Goal: Transaction & Acquisition: Purchase product/service

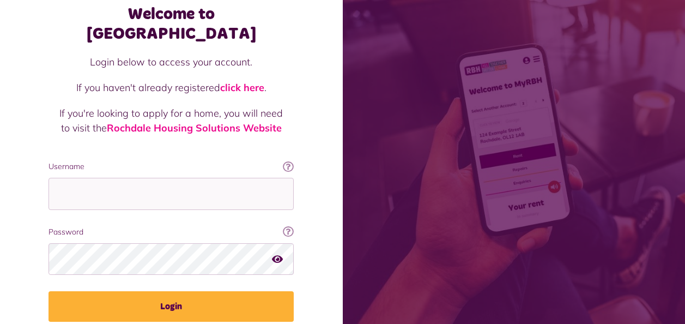
scroll to position [95, 0]
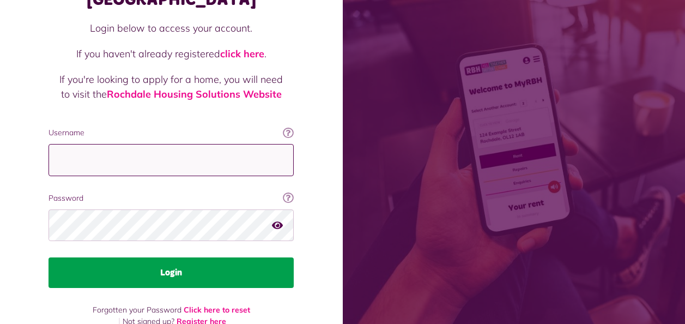
type input "**********"
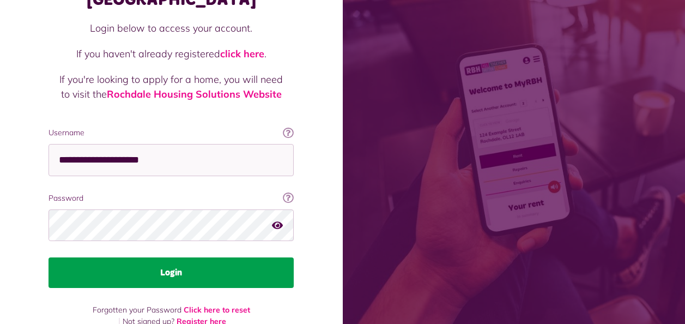
click at [139, 257] on button "Login" at bounding box center [171, 272] width 245 height 31
click at [155, 260] on button "Login" at bounding box center [171, 272] width 245 height 31
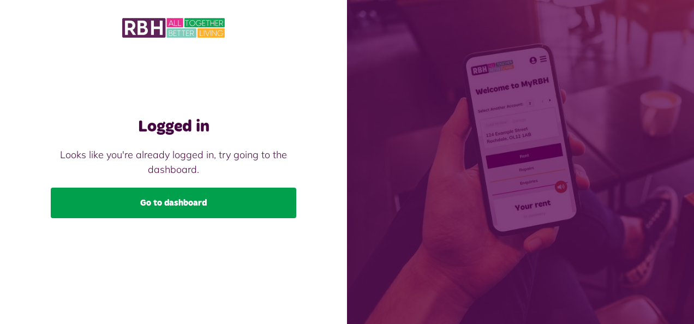
click at [158, 196] on link "Go to dashboard" at bounding box center [173, 203] width 245 height 31
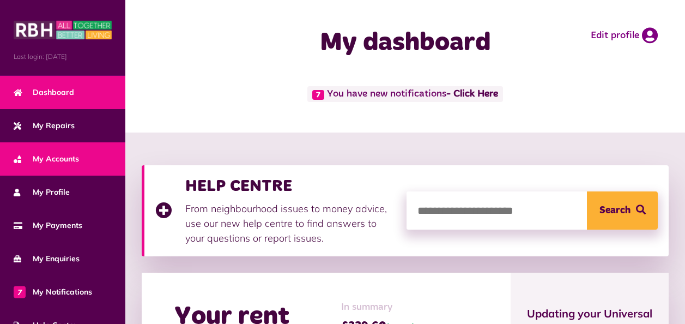
click at [64, 149] on link "My Accounts" at bounding box center [62, 158] width 125 height 33
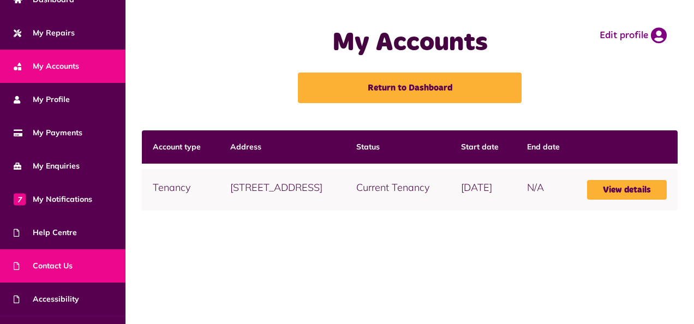
scroll to position [117, 0]
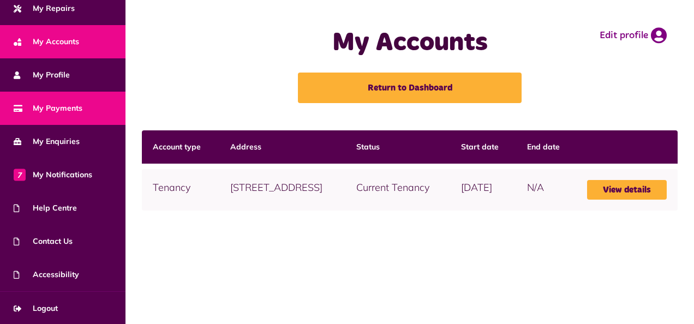
click at [74, 105] on span "My Payments" at bounding box center [48, 108] width 69 height 11
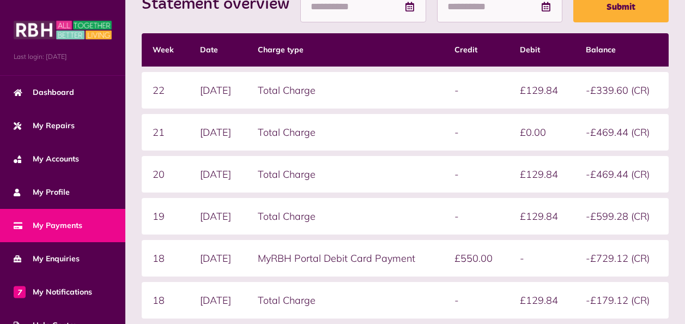
scroll to position [313, 0]
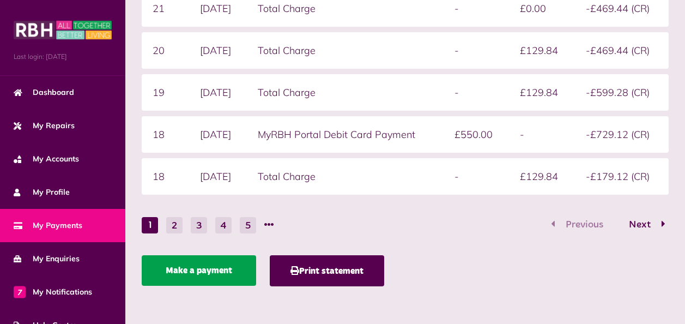
click at [178, 269] on link "Make a payment" at bounding box center [199, 270] width 115 height 31
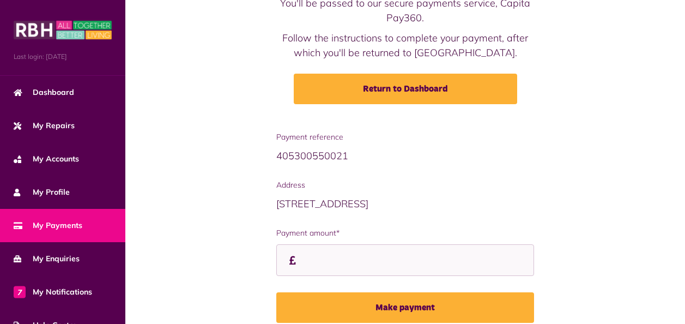
scroll to position [154, 0]
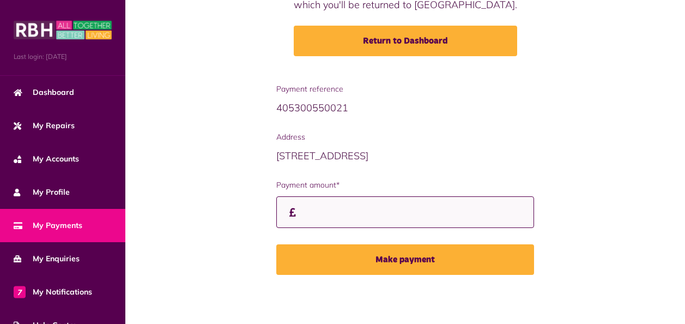
click at [300, 215] on input "Payment amount*" at bounding box center [405, 212] width 258 height 32
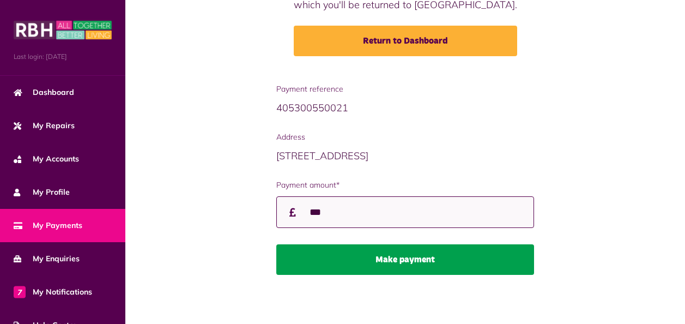
type input "***"
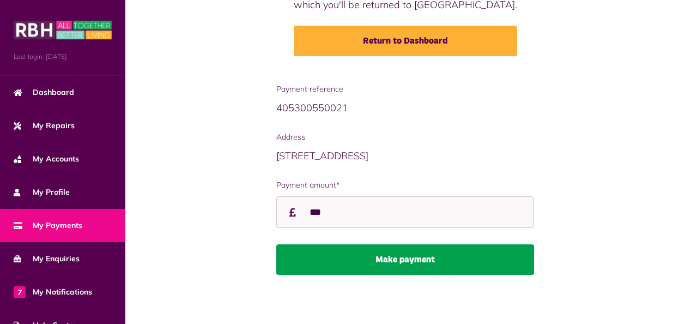
click at [377, 252] on button "Make payment" at bounding box center [405, 259] width 258 height 31
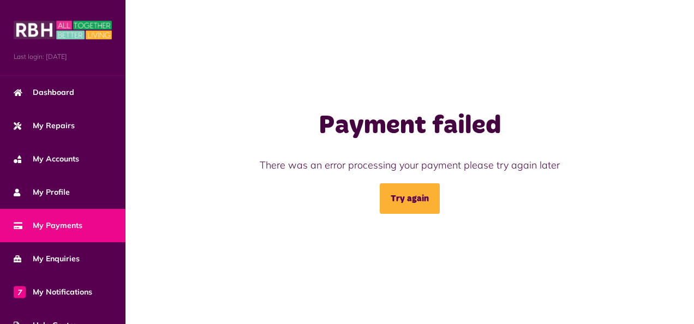
click at [55, 230] on span "My Payments" at bounding box center [48, 225] width 69 height 11
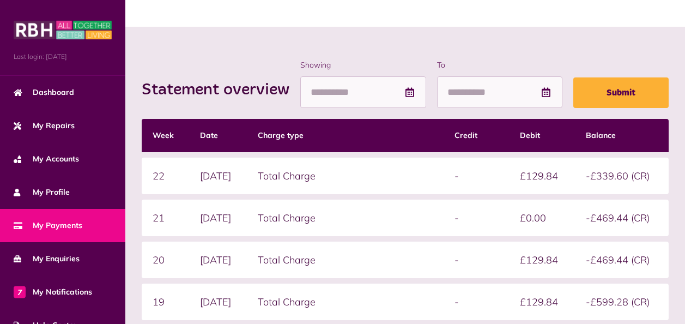
scroll to position [109, 0]
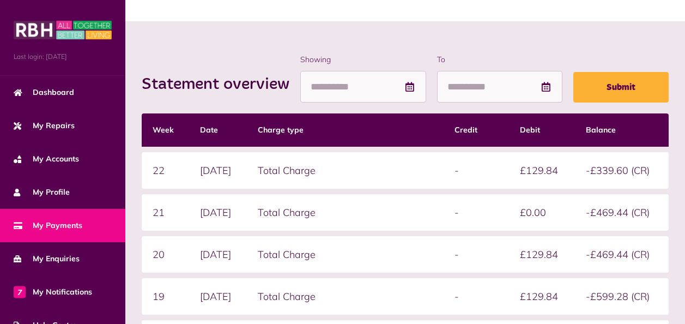
click at [57, 220] on span "My Payments" at bounding box center [48, 225] width 69 height 11
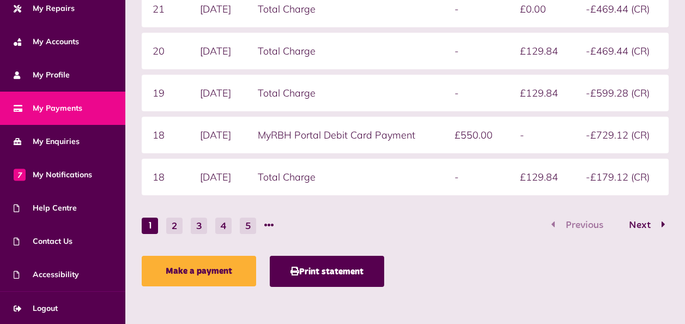
scroll to position [313, 0]
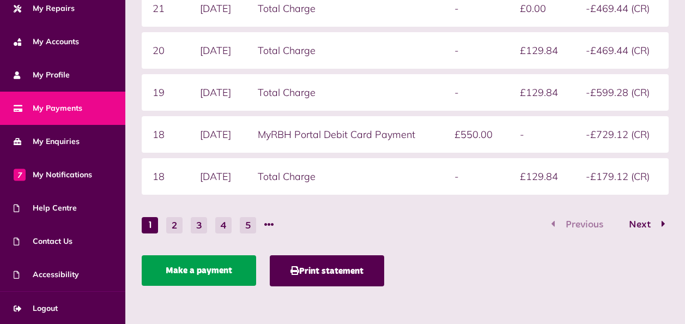
click at [223, 269] on link "Make a payment" at bounding box center [199, 270] width 115 height 31
click at [197, 264] on link "Make a payment" at bounding box center [199, 270] width 115 height 31
click at [196, 268] on link "Make a payment" at bounding box center [199, 270] width 115 height 31
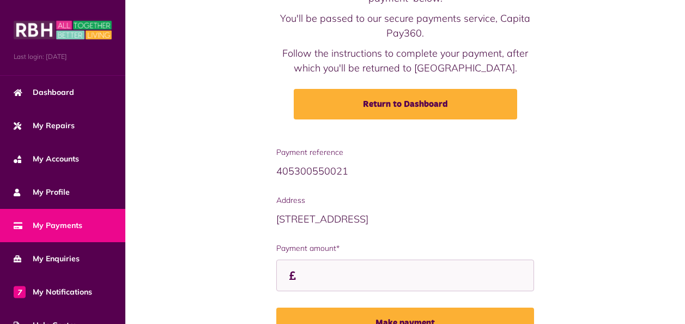
scroll to position [109, 0]
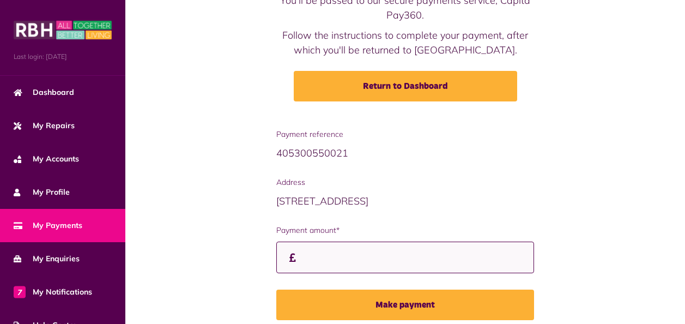
click at [321, 249] on input "Payment amount*" at bounding box center [405, 258] width 258 height 32
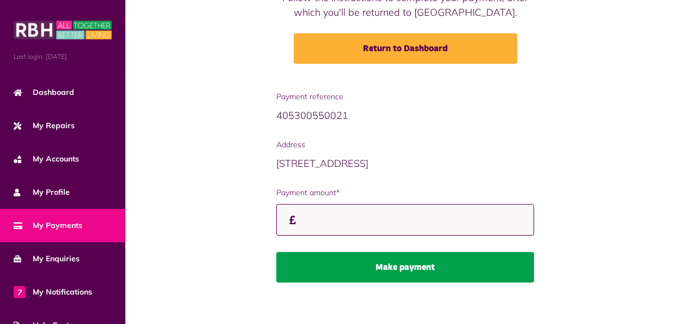
scroll to position [154, 0]
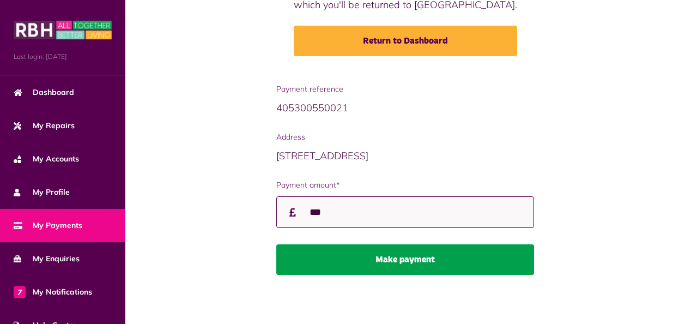
type input "***"
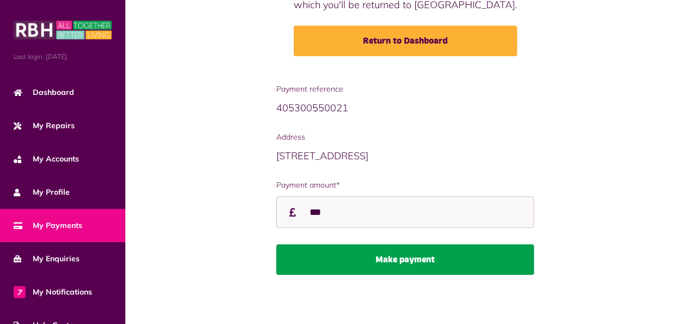
click at [368, 261] on button "Make payment" at bounding box center [405, 259] width 258 height 31
